Goal: Task Accomplishment & Management: Complete application form

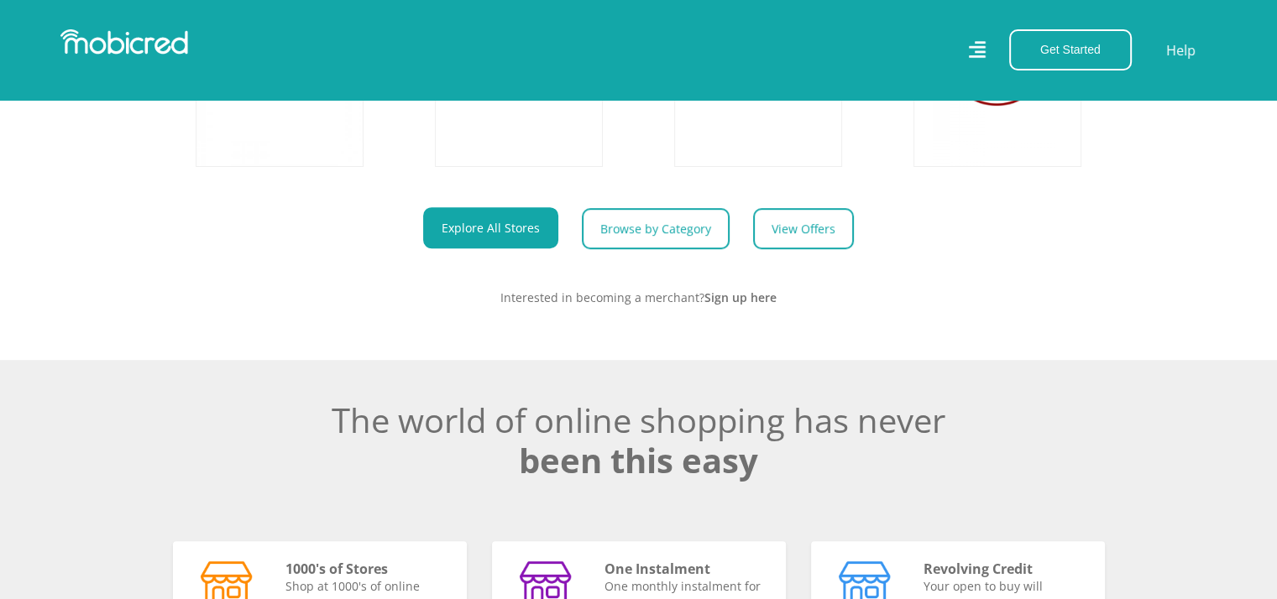
scroll to position [672, 0]
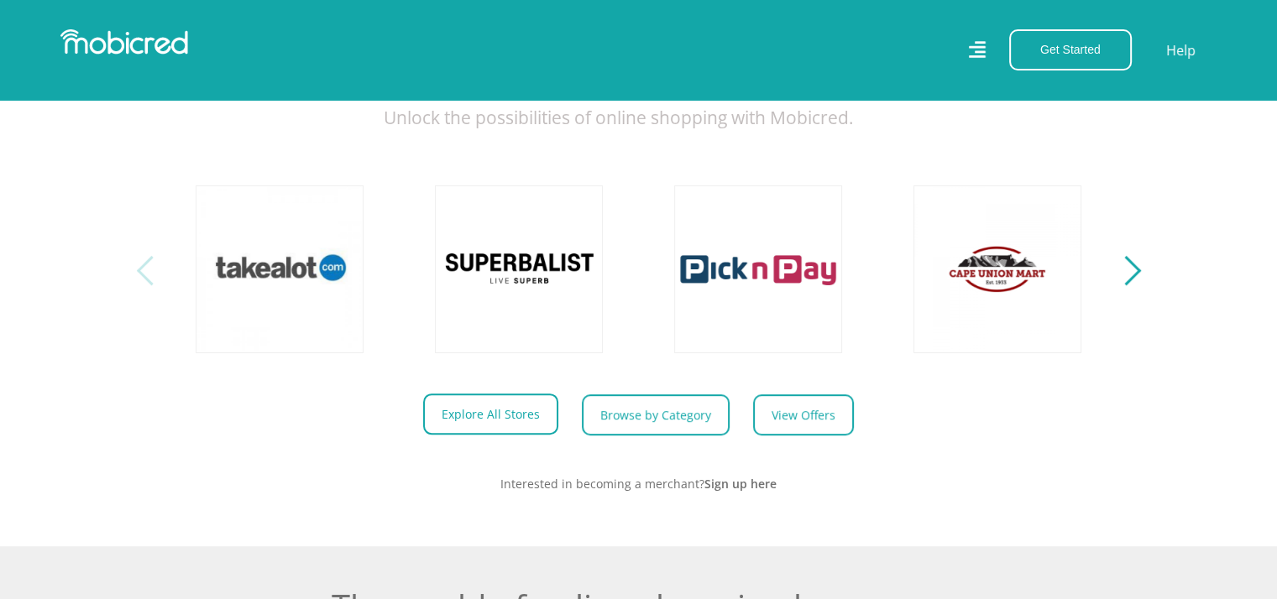
click at [494, 426] on link "Explore All Stores" at bounding box center [490, 414] width 135 height 41
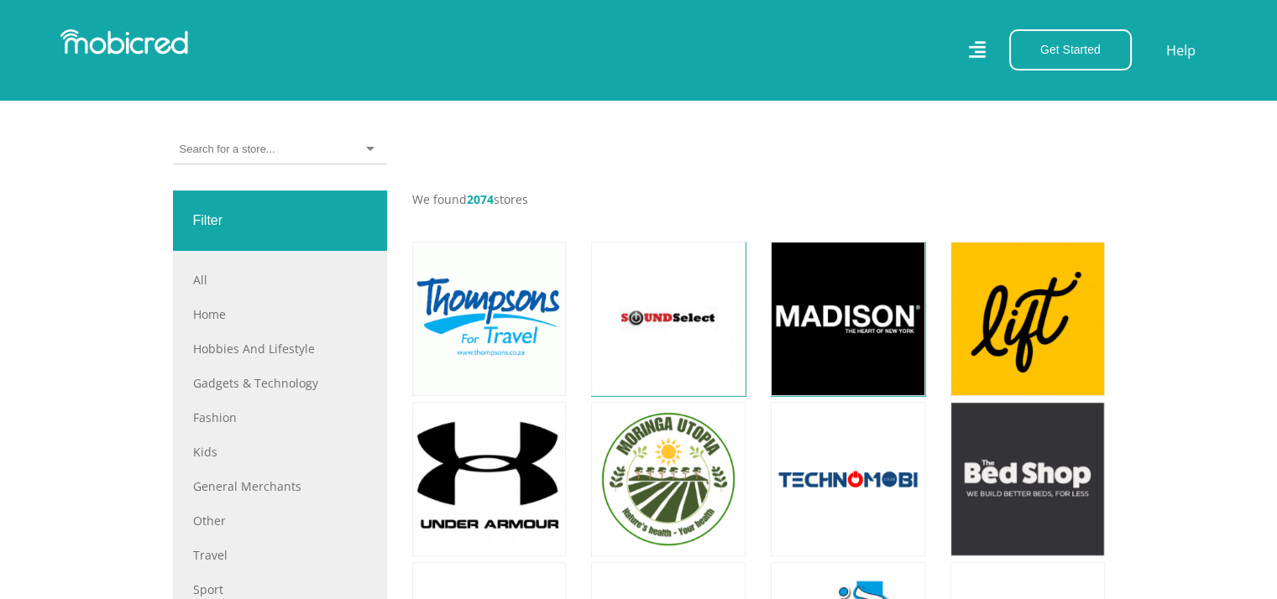
scroll to position [420, 0]
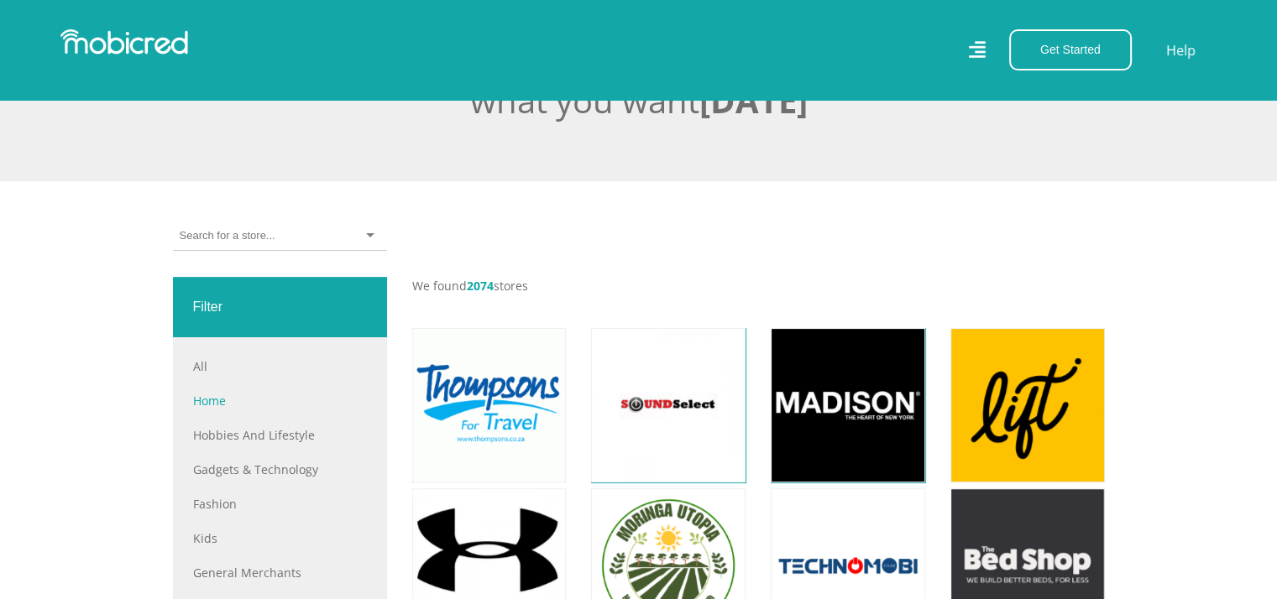
click at [202, 392] on link "Home" at bounding box center [280, 401] width 174 height 18
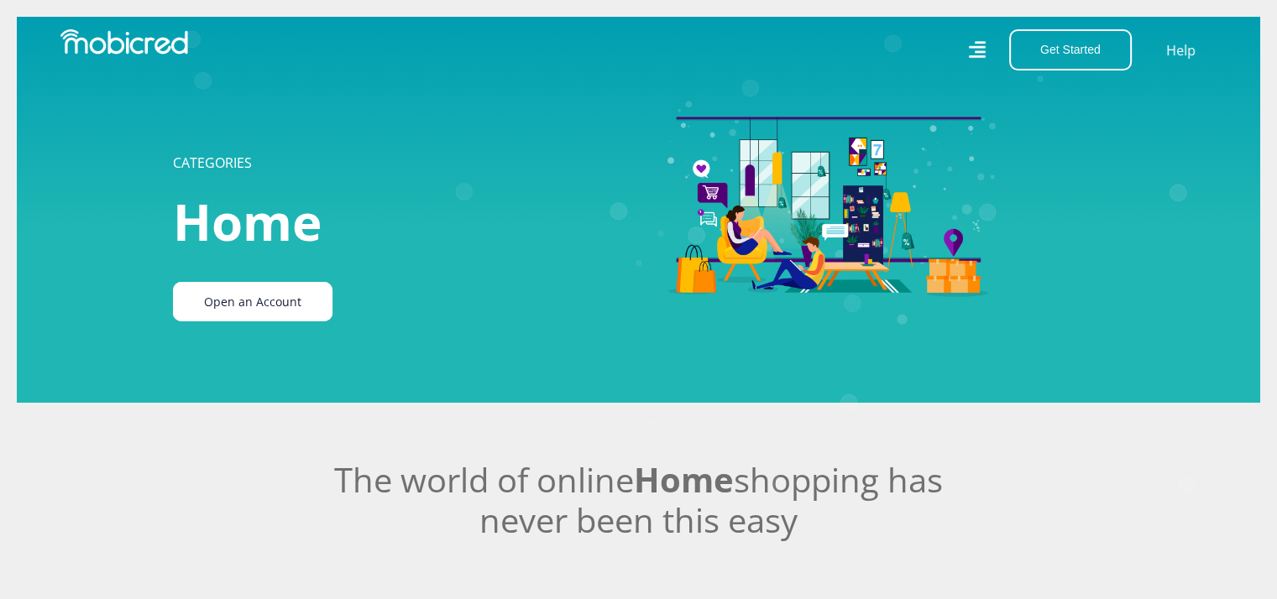
click at [262, 306] on link "Open an Account" at bounding box center [252, 301] width 159 height 39
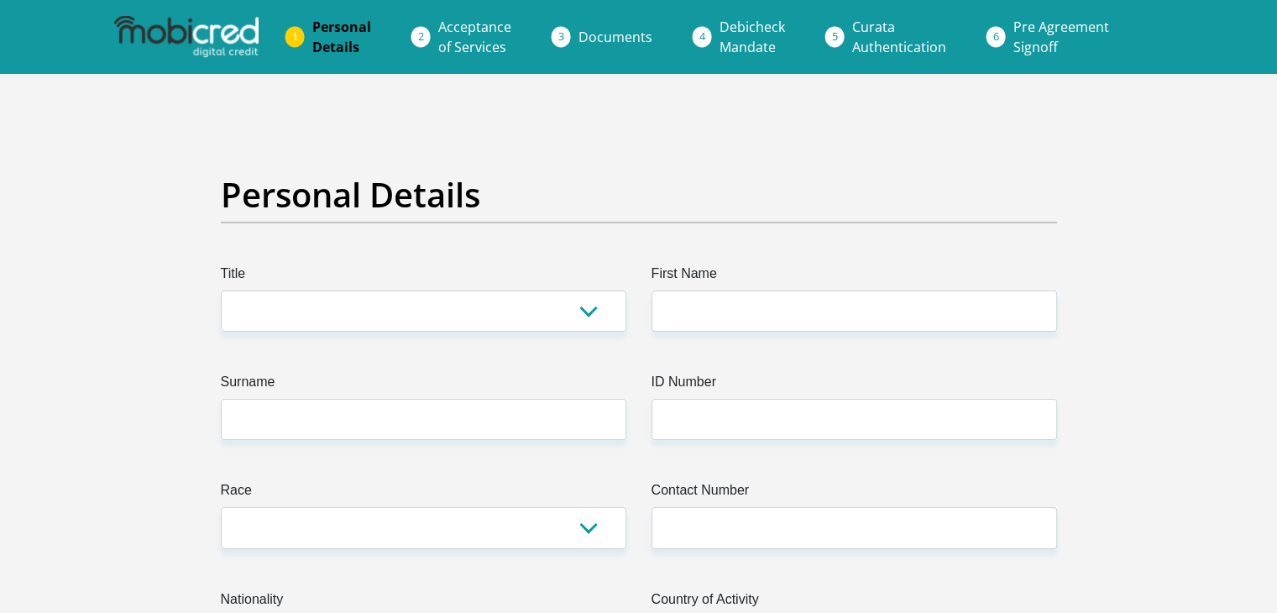
click at [474, 48] on span "Acceptance of Services" at bounding box center [474, 37] width 73 height 39
click at [1007, 33] on link "Pre Agreement Signoff" at bounding box center [1061, 37] width 123 height 54
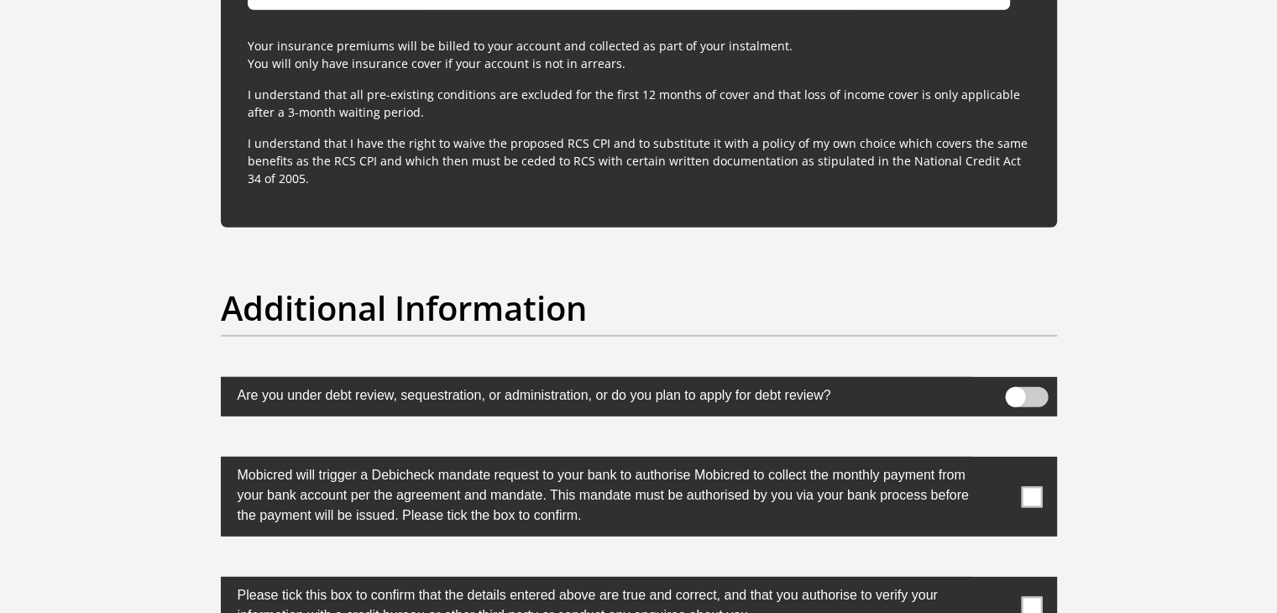
scroll to position [4651, 0]
